Goal: Task Accomplishment & Management: Manage account settings

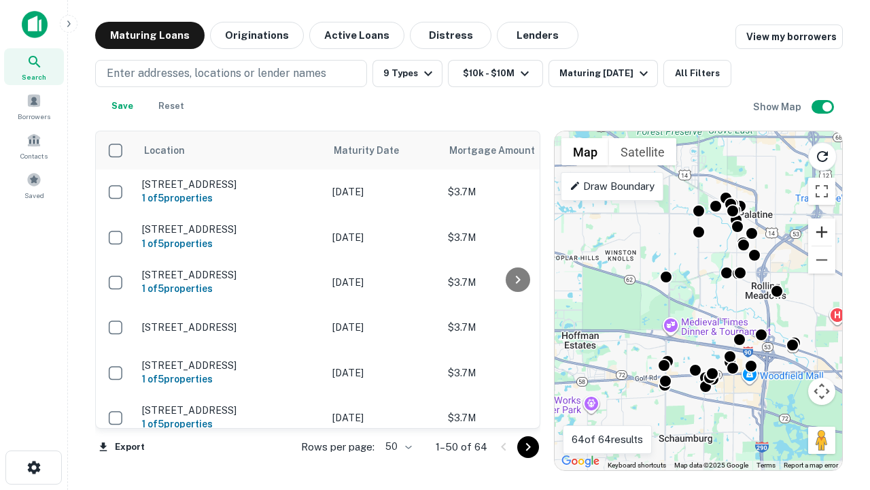
click at [822, 232] on button "Zoom in" at bounding box center [821, 231] width 27 height 27
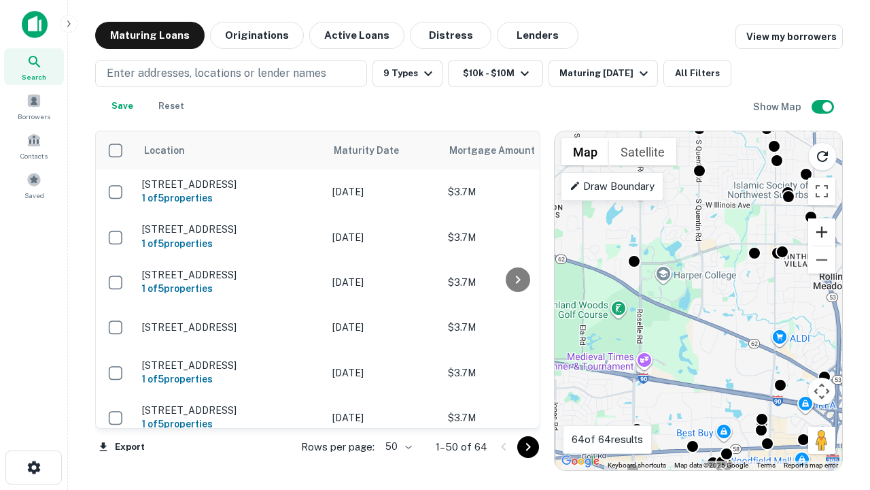
click at [822, 232] on button "Zoom in" at bounding box center [821, 231] width 27 height 27
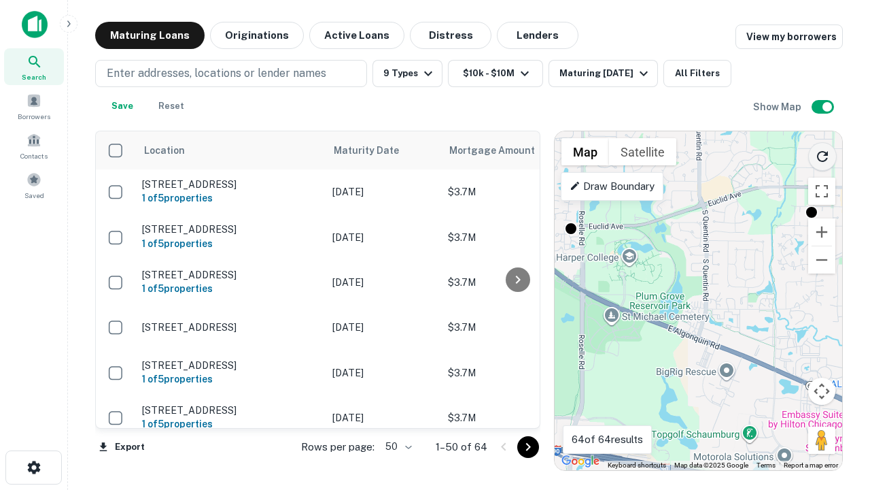
click at [823, 154] on icon "Reload search area" at bounding box center [823, 156] width 16 height 16
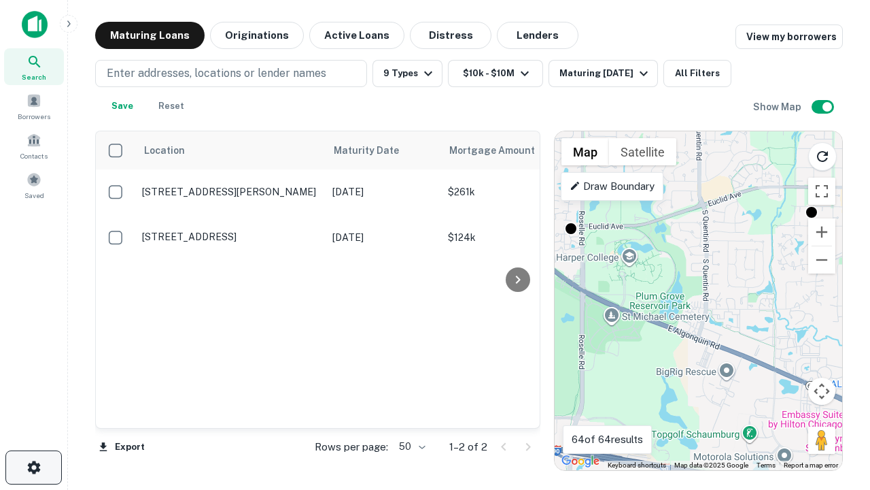
click at [33, 467] on icon "button" at bounding box center [34, 467] width 16 height 16
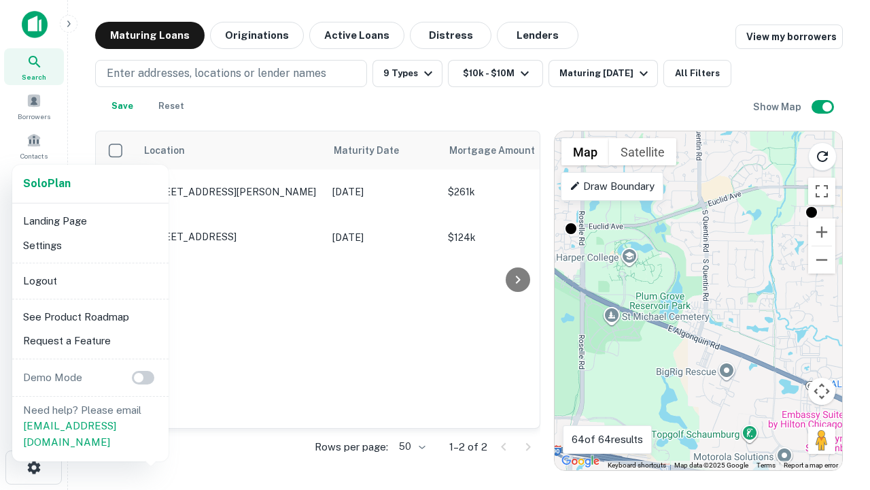
click at [90, 280] on li "Logout" at bounding box center [91, 281] width 146 height 24
